Goal: Complete application form: Complete application form

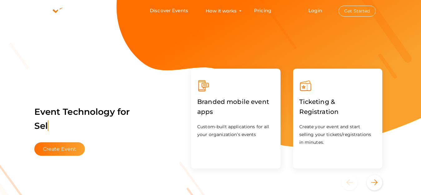
click at [354, 14] on button "Get Started" at bounding box center [357, 11] width 37 height 11
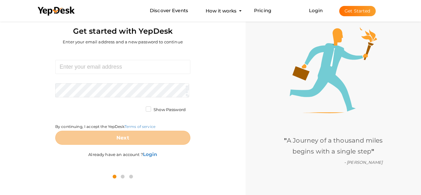
scroll to position [20, 0]
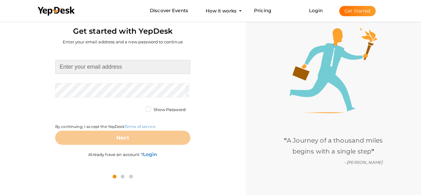
click at [89, 72] on input at bounding box center [122, 67] width 135 height 14
paste input "bakt23459@gmail.com"
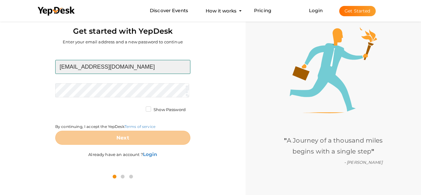
type input "bakt23459@gmail.com"
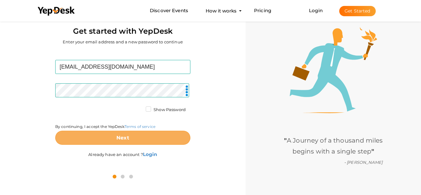
click at [117, 136] on b "Next" at bounding box center [122, 138] width 13 height 6
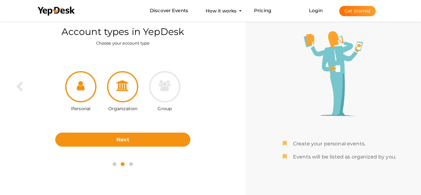
click at [120, 93] on div at bounding box center [122, 86] width 31 height 31
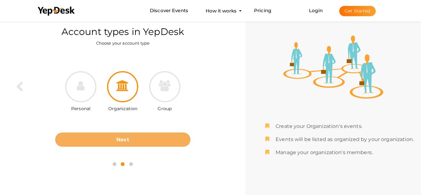
click at [117, 138] on b "Next" at bounding box center [122, 140] width 13 height 6
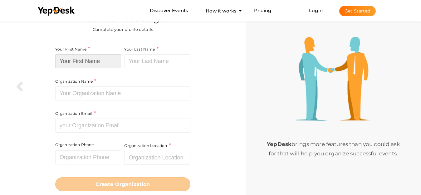
click at [71, 61] on input at bounding box center [88, 61] width 66 height 14
paste input "Robert A. Solomon Metrolaw"
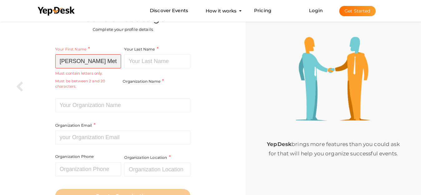
scroll to position [0, 15]
click at [99, 58] on input "Robert A. Solomon Metrolaw" at bounding box center [88, 61] width 66 height 14
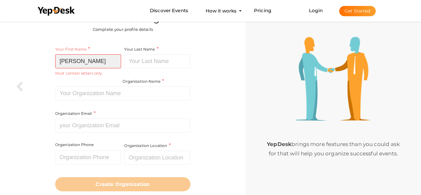
scroll to position [0, 0]
type input "Robert A. Solomon"
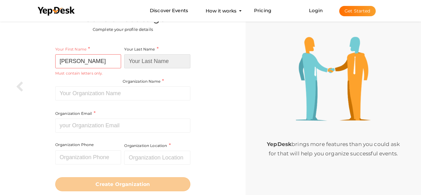
paste input "Metrolaw"
click at [146, 56] on input "Metrolaw" at bounding box center [157, 61] width 66 height 14
type input "Metrolaw"
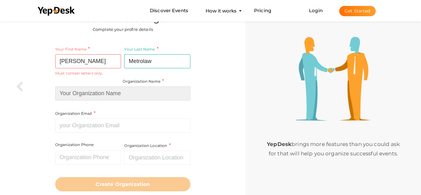
click at [98, 90] on input at bounding box center [122, 93] width 135 height 14
paste input "Robert A. Solomon Metrolaw"
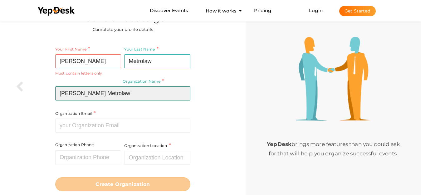
type input "Robert A. Solomon Metrolaw"
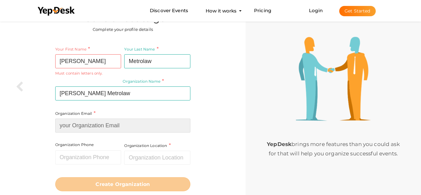
click at [115, 121] on div "Organization Email Required. Invalid email." at bounding box center [122, 121] width 135 height 23
paste input "bakt23459@gmail.com"
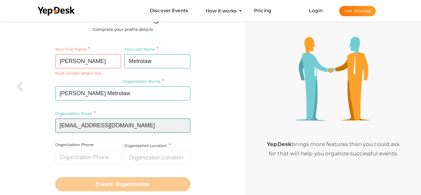
type input "bakt23459@gmail.com"
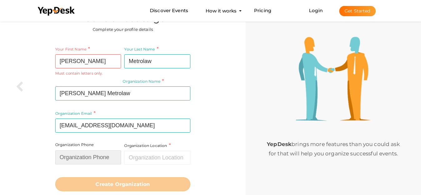
paste input "+19733446587"
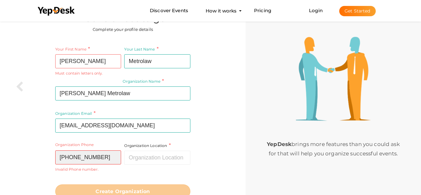
type input "+19733446587"
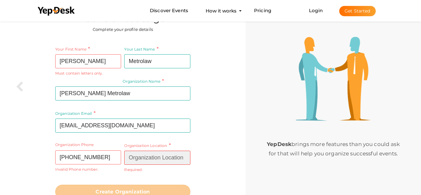
paste input "Newark, NJ 07105"
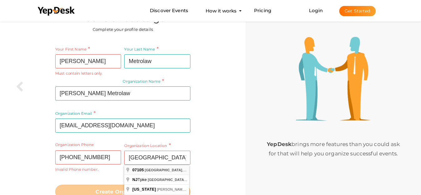
type input "Newark, NJ 07105, USA"
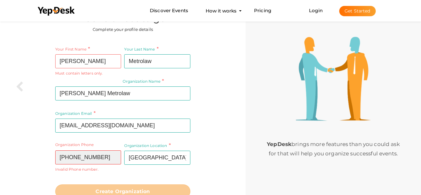
click at [66, 156] on input "+19733446587" at bounding box center [88, 157] width 66 height 14
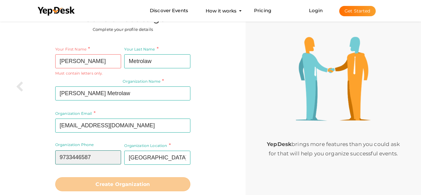
click at [104, 155] on input "9733446587" at bounding box center [88, 157] width 66 height 14
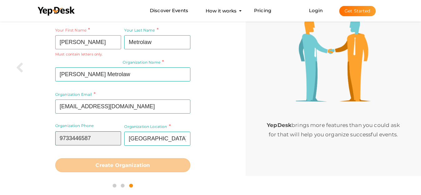
scroll to position [39, 0]
type input "9733446587"
click at [209, 141] on div "Your First Name Robert A. Solomon Required. Must contain letters only. Must be …" at bounding box center [123, 98] width 236 height 153
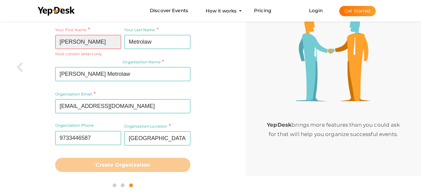
click at [84, 41] on input "Robert A. Solomon" at bounding box center [88, 42] width 66 height 14
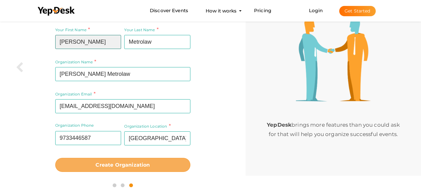
type input "Robert A Solomon"
click at [115, 166] on b "Create Organization" at bounding box center [122, 165] width 54 height 6
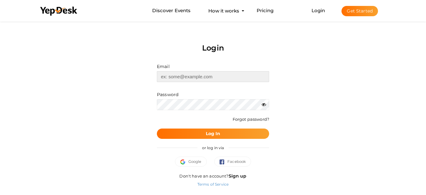
click at [190, 75] on input "text" at bounding box center [213, 76] width 112 height 11
